Goal: Navigation & Orientation: Find specific page/section

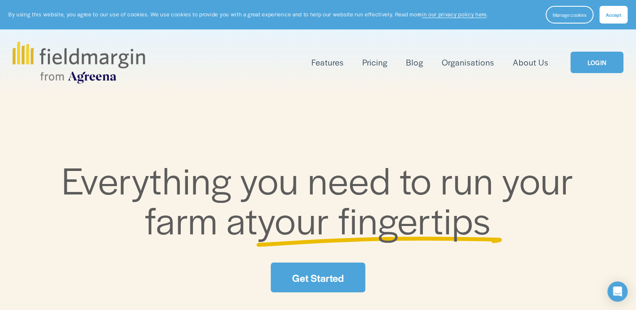
click at [622, 18] on button "Accept" at bounding box center [613, 15] width 28 height 18
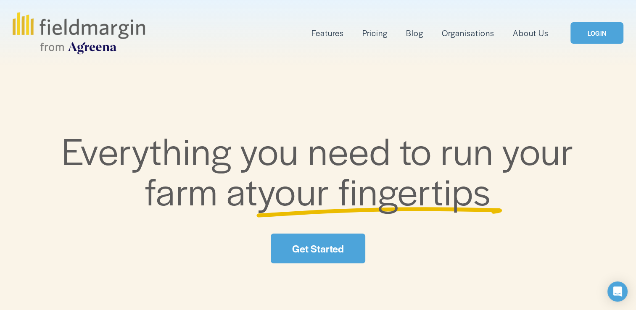
click at [588, 33] on link "LOGIN" at bounding box center [596, 32] width 53 height 21
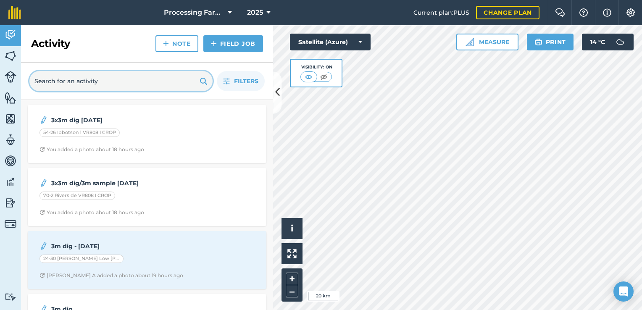
click at [129, 81] on input "text" at bounding box center [120, 81] width 183 height 20
type input "2"
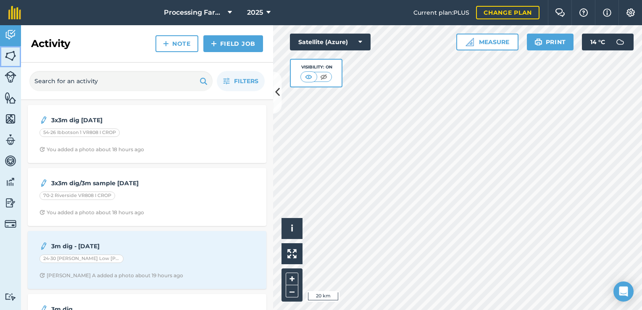
click at [11, 53] on img at bounding box center [11, 56] width 12 height 13
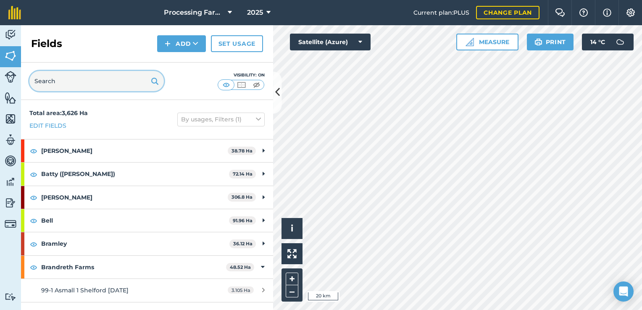
click at [96, 76] on input "text" at bounding box center [96, 81] width 134 height 20
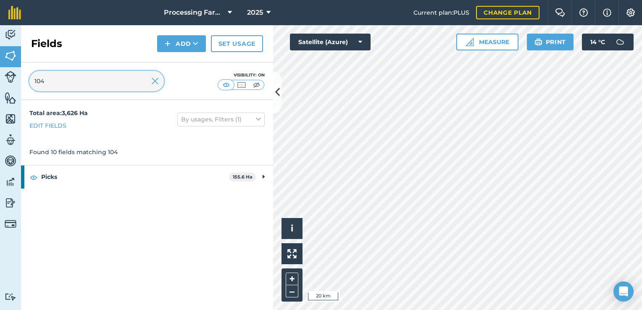
type input "104"
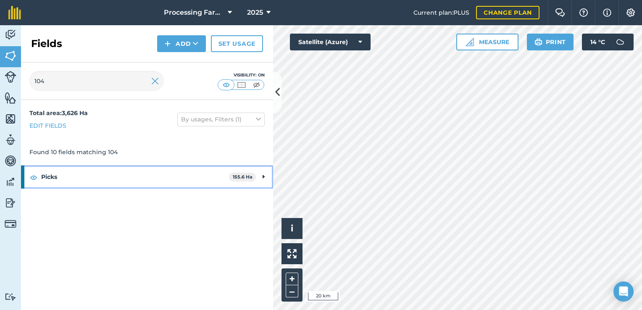
click at [132, 168] on strong "Picks" at bounding box center [135, 177] width 188 height 23
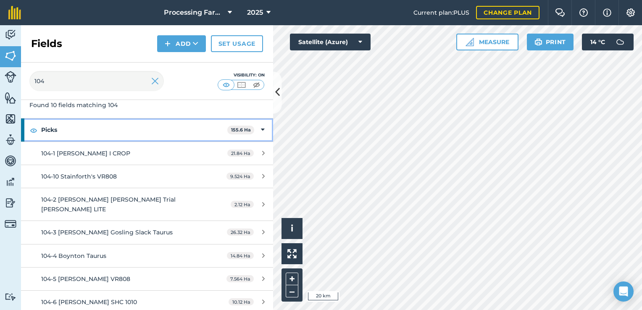
scroll to position [46, 0]
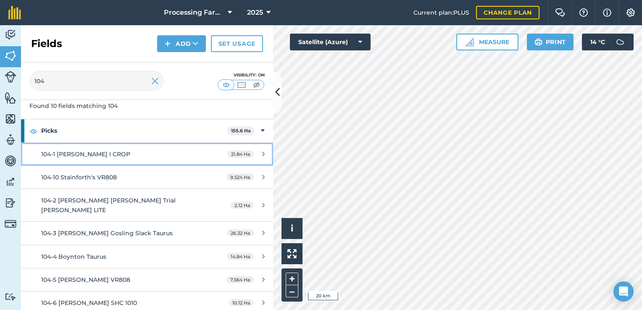
click at [127, 150] on span "104-1 Rosedale Brooke I CROP" at bounding box center [85, 154] width 89 height 8
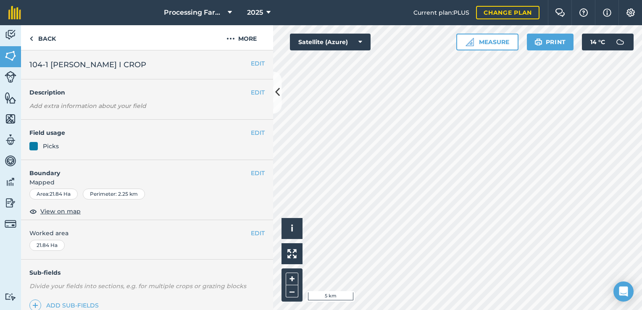
click at [532, 310] on html "Processing Farms 2025 Current plan : PLUS Change plan Farm Chat Help Info Setti…" at bounding box center [321, 155] width 642 height 310
click at [548, 43] on button "Print" at bounding box center [550, 42] width 47 height 17
drag, startPoint x: 554, startPoint y: 41, endPoint x: 118, endPoint y: 259, distance: 487.0
click at [554, 41] on button "Print" at bounding box center [550, 42] width 47 height 17
click at [549, 43] on button "Print" at bounding box center [550, 42] width 47 height 17
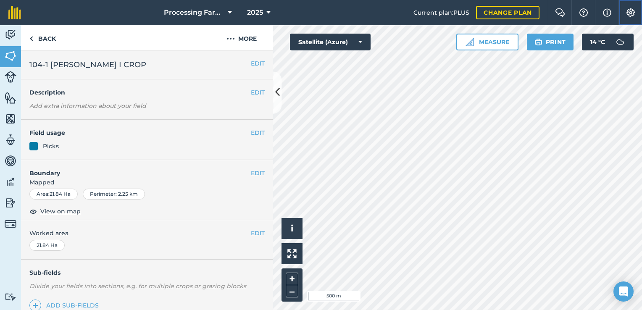
click at [627, 11] on img at bounding box center [631, 12] width 10 height 8
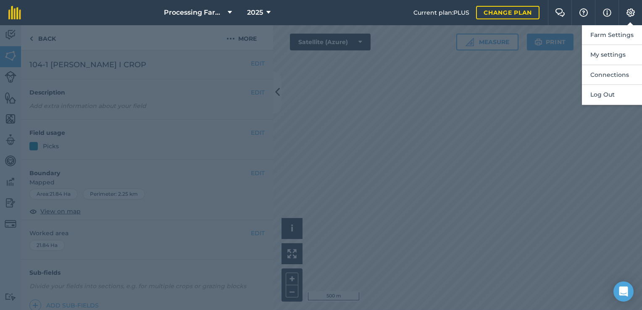
click at [555, 110] on div at bounding box center [321, 167] width 642 height 285
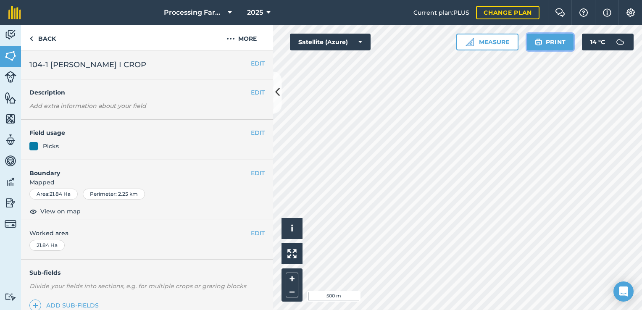
click at [554, 44] on button "Print" at bounding box center [550, 42] width 47 height 17
click at [357, 36] on button "Satellite (Azure)" at bounding box center [330, 42] width 81 height 17
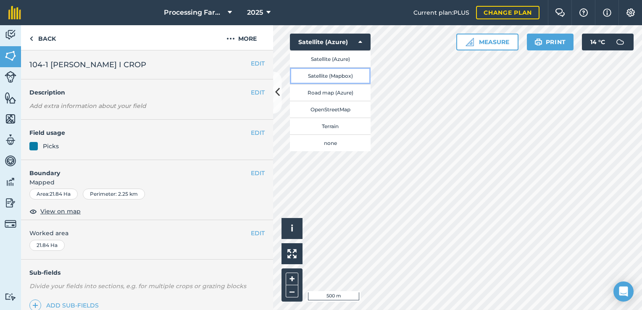
click at [353, 76] on button "Satellite (Mapbox)" at bounding box center [330, 75] width 81 height 17
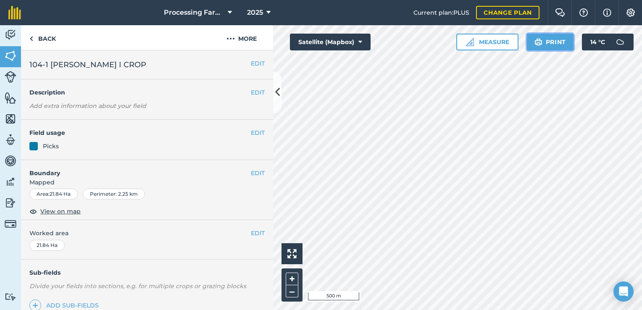
click at [546, 41] on button "Print" at bounding box center [550, 42] width 47 height 17
click at [37, 36] on link "Back" at bounding box center [42, 37] width 43 height 25
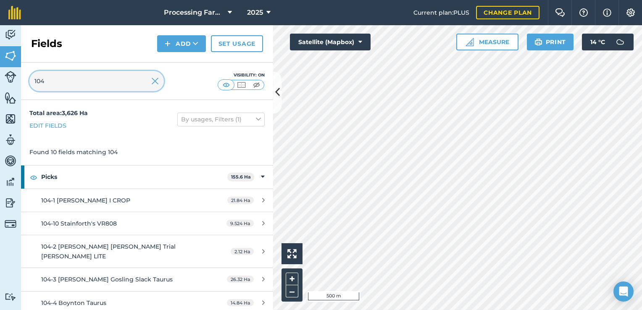
click at [82, 76] on input "104" at bounding box center [96, 81] width 134 height 20
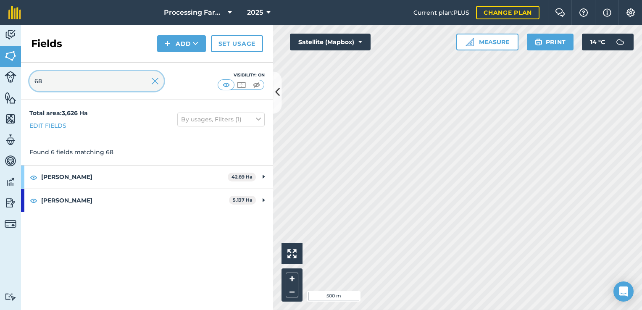
type input "68"
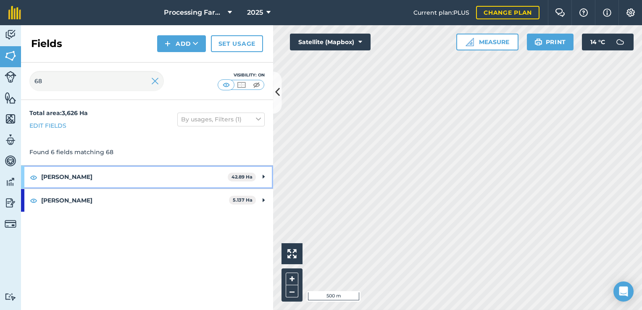
click at [165, 175] on strong "Haigh" at bounding box center [134, 177] width 187 height 23
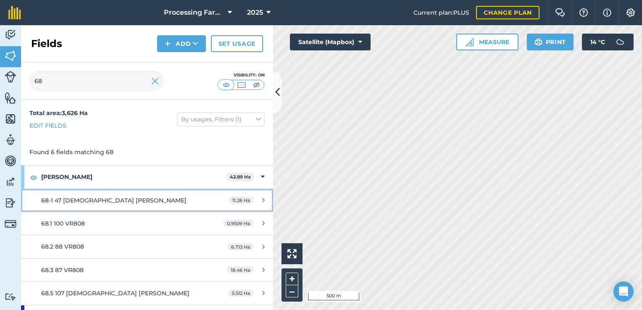
click at [141, 197] on div "68-1 47 Lady Rosetta" at bounding box center [120, 200] width 158 height 9
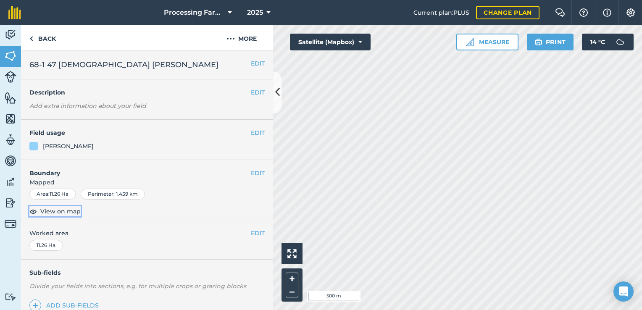
click at [53, 210] on span "View on map" at bounding box center [60, 211] width 40 height 9
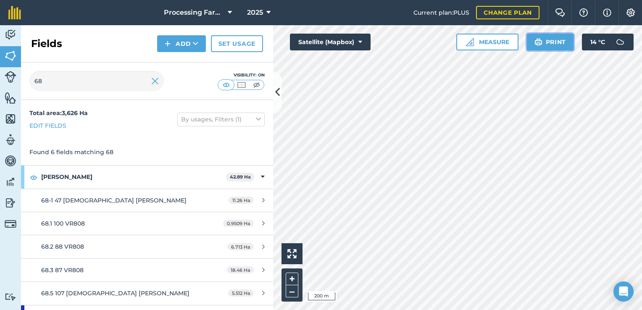
click at [549, 39] on button "Print" at bounding box center [550, 42] width 47 height 17
click at [77, 88] on input "68" at bounding box center [96, 81] width 134 height 20
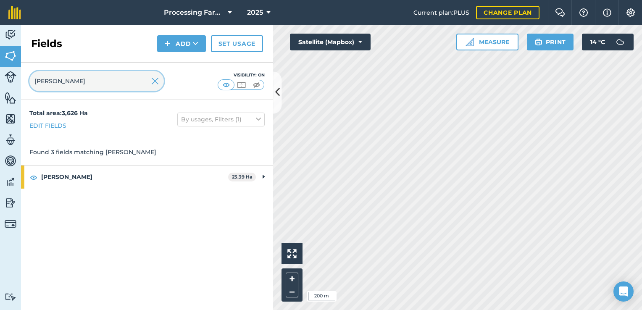
type input "jones"
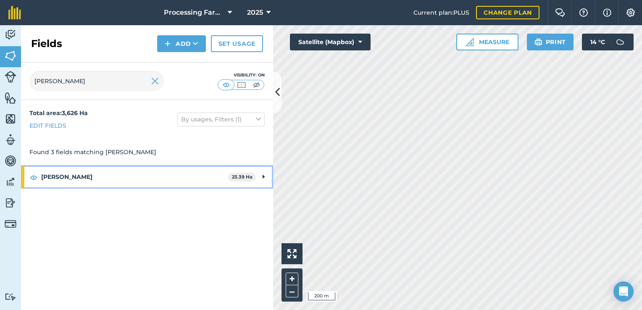
click at [79, 174] on strong "Jones" at bounding box center [134, 177] width 187 height 23
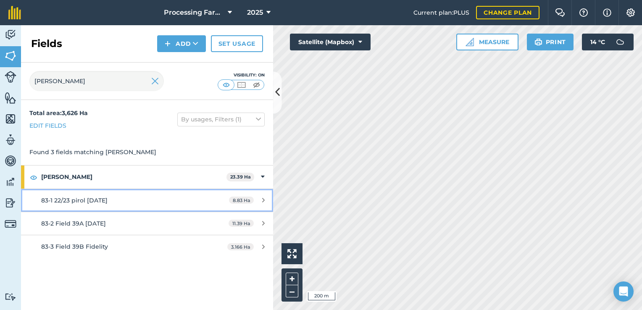
click at [82, 192] on link "83-1 22/23 pirol 25-4-25 8.83 Ha" at bounding box center [147, 200] width 252 height 23
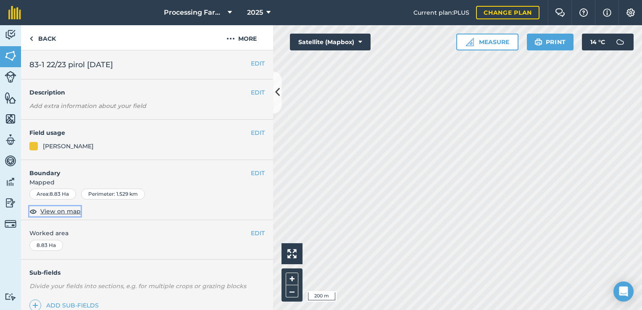
click at [56, 209] on span "View on map" at bounding box center [60, 211] width 40 height 9
click at [548, 44] on button "Print" at bounding box center [550, 42] width 47 height 17
drag, startPoint x: 560, startPoint y: 43, endPoint x: 52, endPoint y: 262, distance: 552.8
click at [560, 43] on button "Print" at bounding box center [550, 42] width 47 height 17
click at [51, 32] on link "Back" at bounding box center [42, 37] width 43 height 25
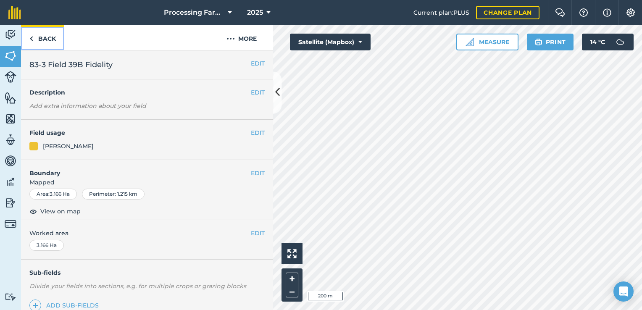
click at [50, 38] on link "Back" at bounding box center [42, 37] width 43 height 25
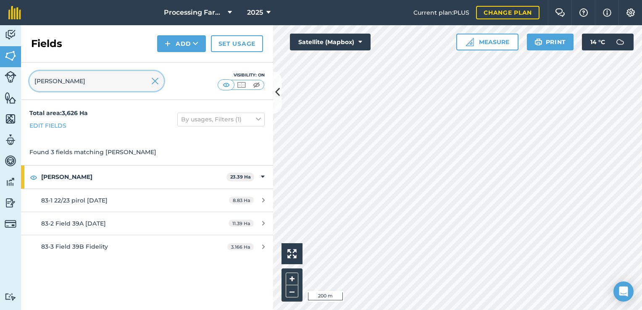
click at [80, 86] on input "jones" at bounding box center [96, 81] width 134 height 20
type input "j"
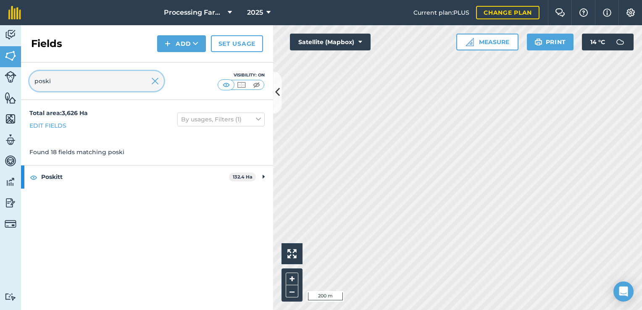
type input "poski"
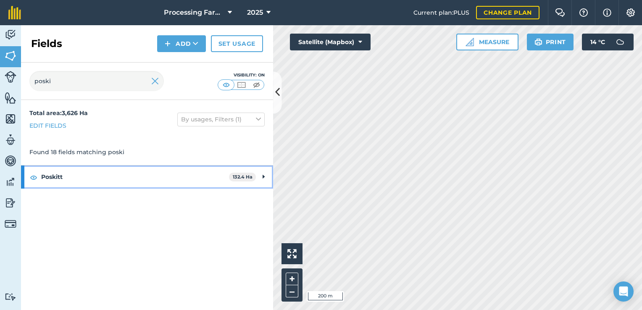
click at [80, 186] on strong "Poskitt" at bounding box center [135, 177] width 188 height 23
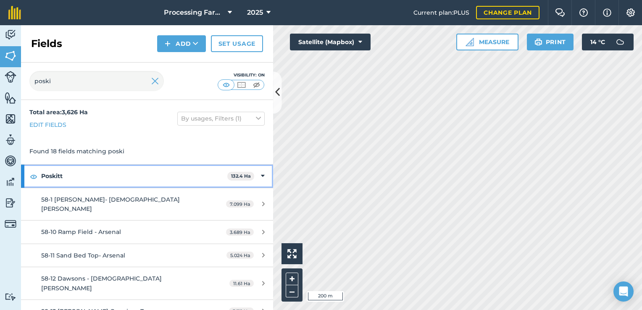
scroll to position [1, 0]
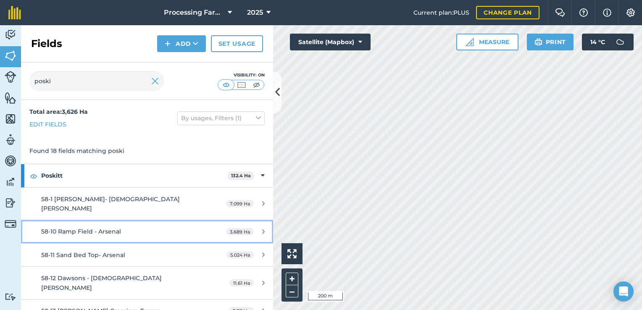
click at [68, 228] on span "58-10 Ramp Field - Arsenal" at bounding box center [81, 232] width 80 height 8
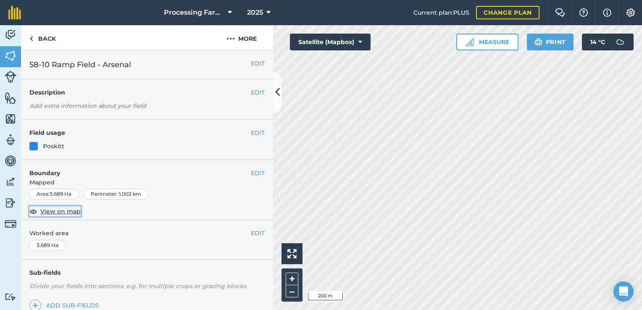
click at [60, 210] on span "View on map" at bounding box center [60, 211] width 40 height 9
click at [550, 43] on button "Print" at bounding box center [550, 42] width 47 height 17
click at [39, 36] on link "Back" at bounding box center [42, 37] width 43 height 25
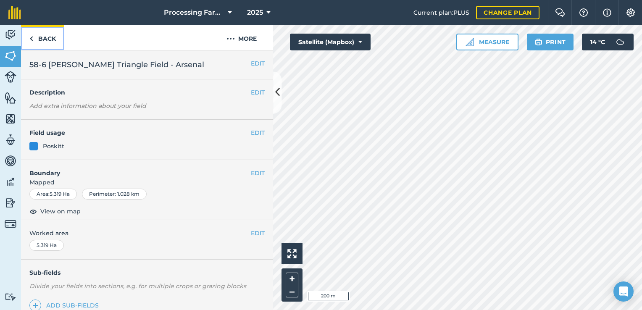
click at [39, 38] on link "Back" at bounding box center [42, 37] width 43 height 25
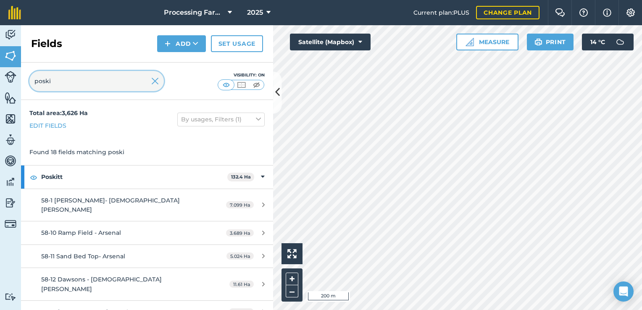
click at [66, 82] on input "poski" at bounding box center [96, 81] width 134 height 20
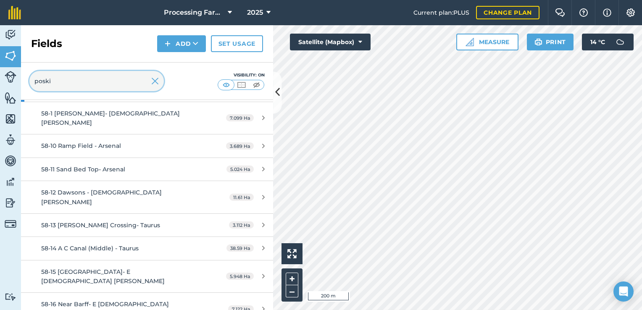
scroll to position [89, 0]
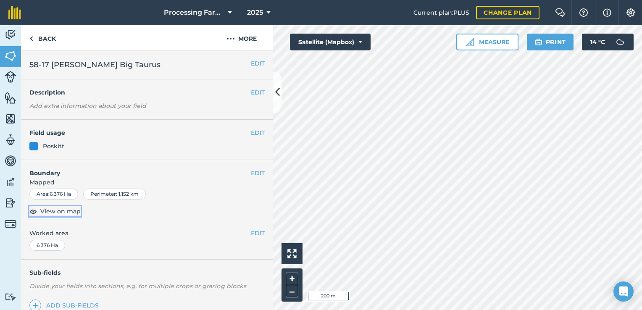
click at [57, 212] on span "View on map" at bounding box center [60, 211] width 40 height 9
click at [561, 39] on button "Print" at bounding box center [550, 42] width 47 height 17
click at [45, 39] on link "Back" at bounding box center [42, 37] width 43 height 25
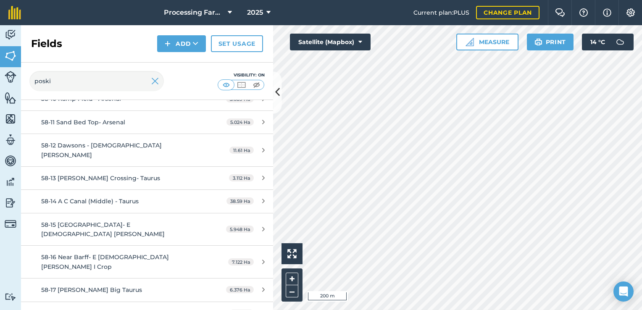
scroll to position [136, 0]
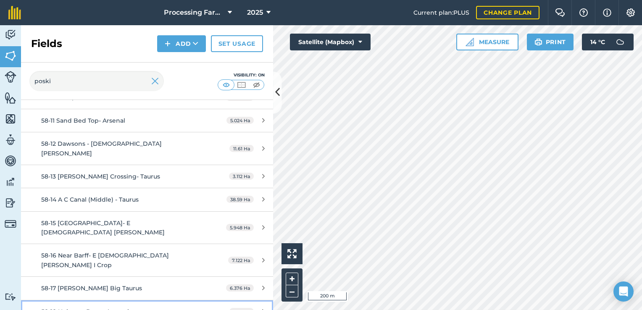
click at [67, 300] on link "58-18 Hobman Pump Arsenal 2.62 Ha" at bounding box center [147, 311] width 252 height 23
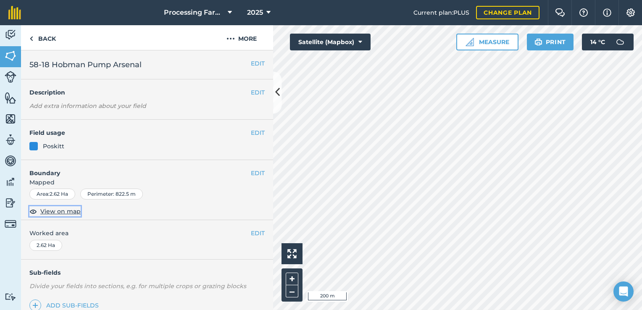
click at [60, 213] on span "View on map" at bounding box center [60, 211] width 40 height 9
click at [549, 43] on button "Print" at bounding box center [550, 42] width 47 height 17
click at [48, 32] on link "Back" at bounding box center [42, 37] width 43 height 25
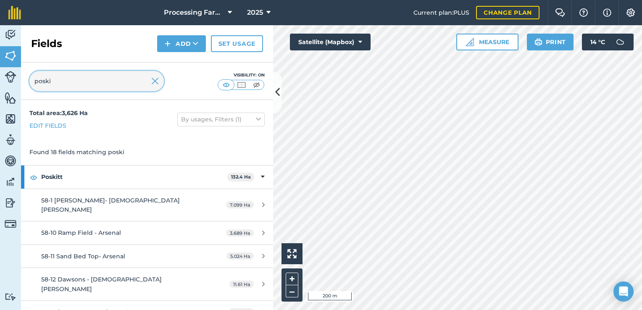
click at [80, 87] on input "poski" at bounding box center [96, 81] width 134 height 20
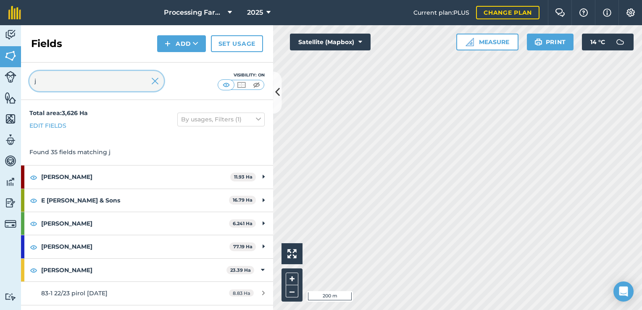
type input "j"
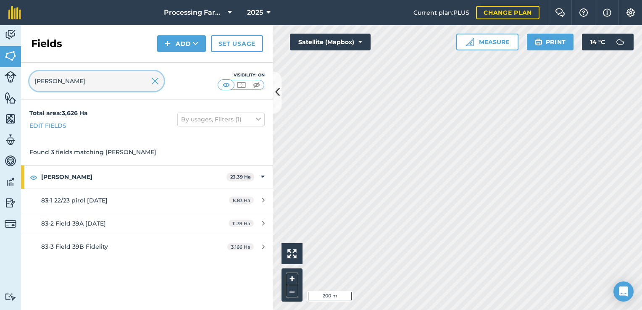
type input "jones"
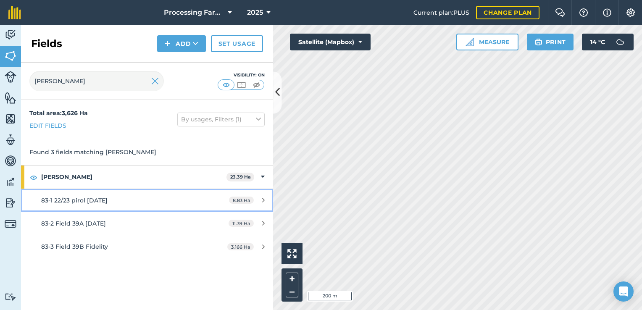
click at [90, 194] on link "83-1 22/23 pirol 25-4-25 8.83 Ha" at bounding box center [147, 200] width 252 height 23
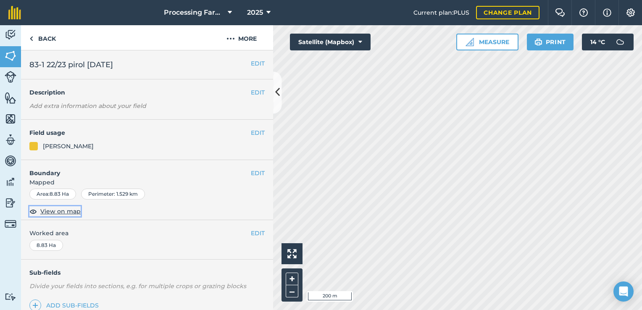
click at [44, 209] on span "View on map" at bounding box center [60, 211] width 40 height 9
click at [46, 44] on link "Back" at bounding box center [42, 37] width 43 height 25
click at [42, 42] on link "Back" at bounding box center [42, 37] width 43 height 25
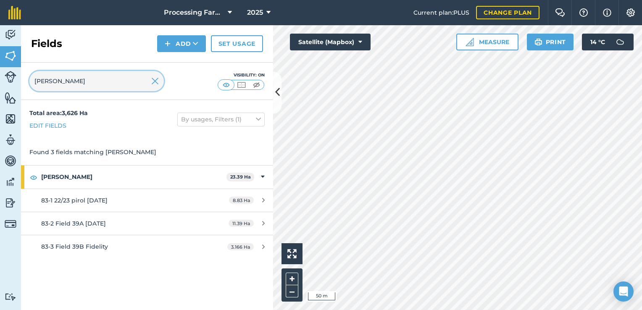
click at [63, 81] on input "jones" at bounding box center [96, 81] width 134 height 20
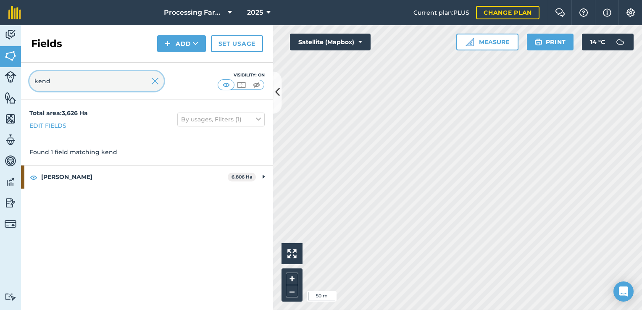
type input "kend"
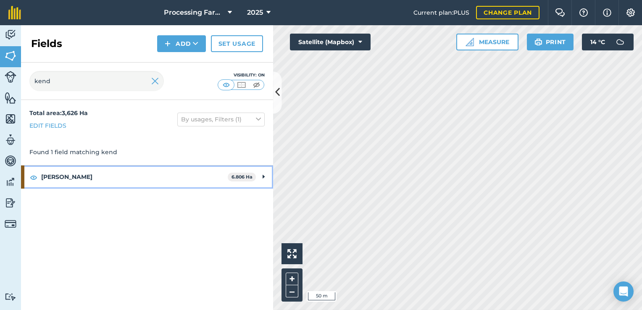
click at [72, 181] on strong "Kendall" at bounding box center [134, 177] width 187 height 23
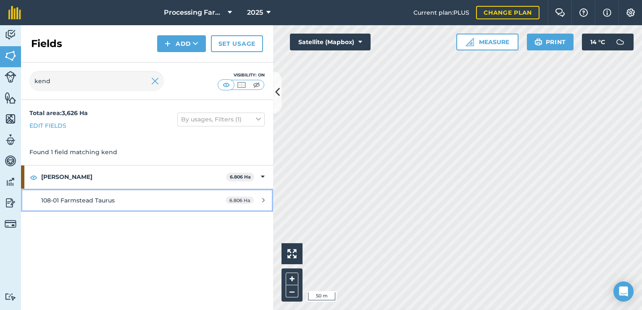
click at [76, 192] on link "108-01 Farmstead Taurus 6.806 Ha" at bounding box center [147, 200] width 252 height 23
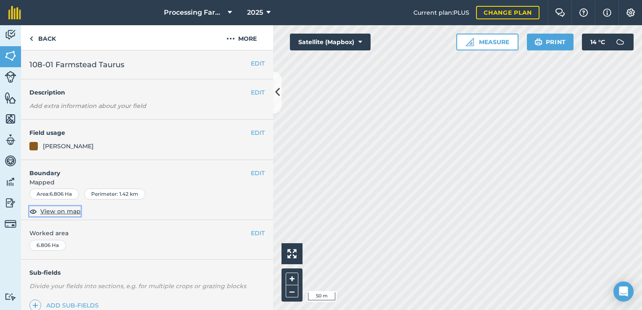
click at [53, 212] on span "View on map" at bounding box center [60, 211] width 40 height 9
click at [542, 41] on img at bounding box center [538, 42] width 8 height 10
